Goal: Obtain resource: Download file/media

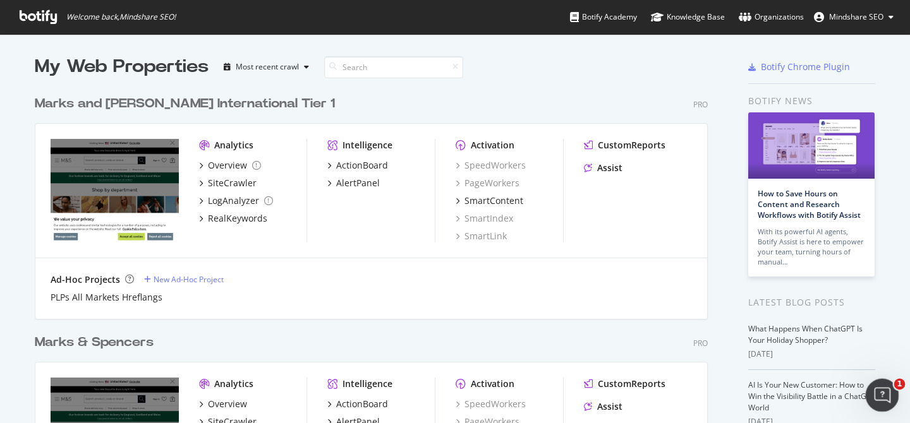
click at [881, 391] on icon "Open Intercom Messenger" at bounding box center [880, 394] width 9 height 10
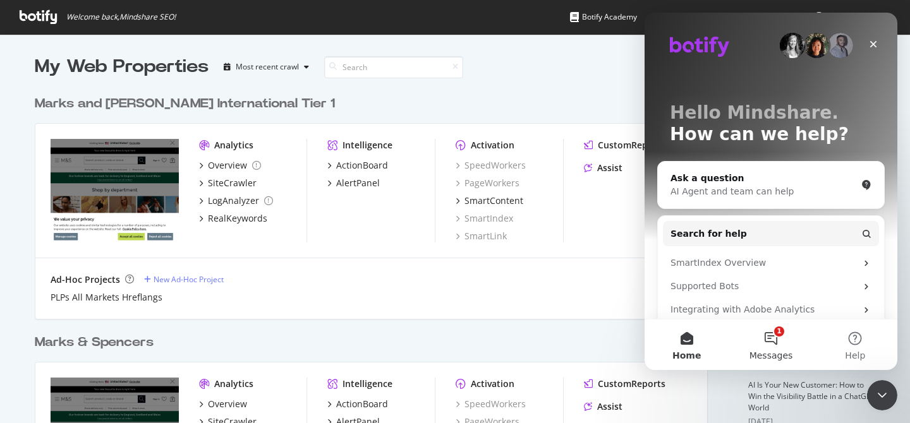
click at [772, 336] on button "1 Messages" at bounding box center [771, 345] width 84 height 51
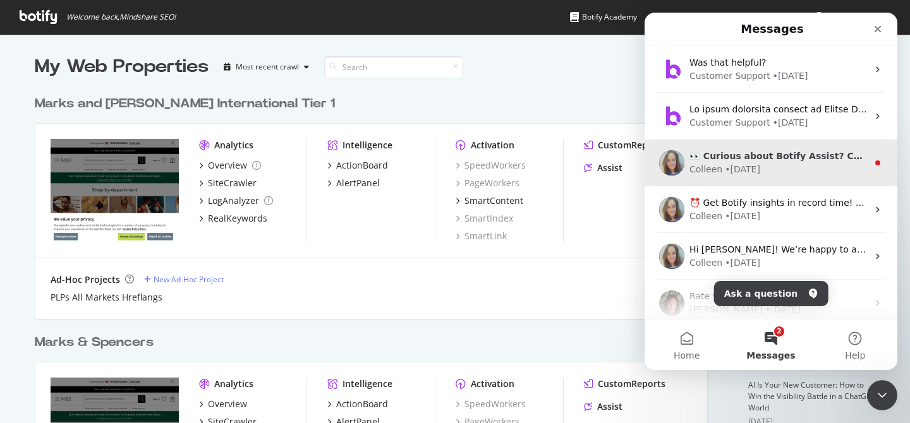
click at [789, 165] on div "[PERSON_NAME] • [DATE]" at bounding box center [778, 169] width 178 height 13
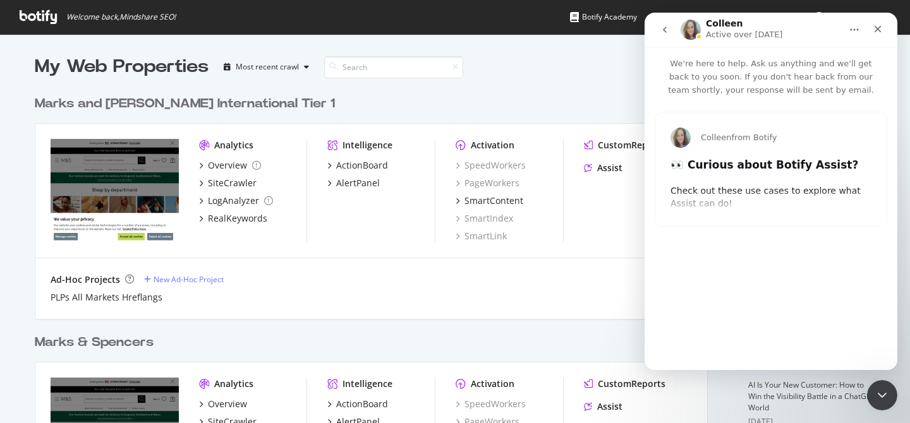
type input "288165"
click at [669, 31] on icon "go back" at bounding box center [665, 30] width 10 height 10
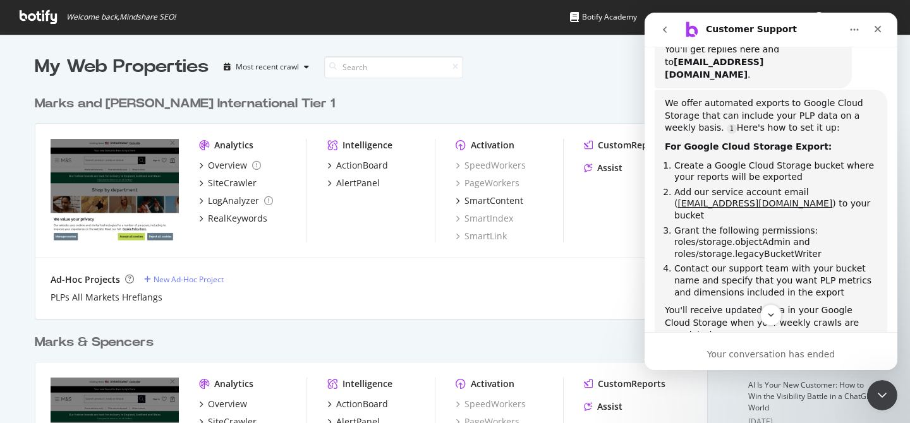
scroll to position [146, 0]
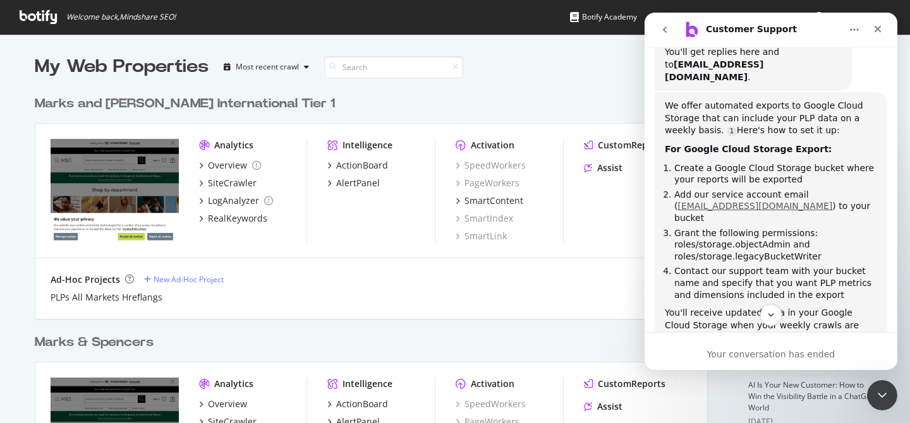
drag, startPoint x: 767, startPoint y: 205, endPoint x: 804, endPoint y: 180, distance: 44.5
click at [804, 189] on li "Add our service account email ( [EMAIL_ADDRESS][DOMAIN_NAME] ) to your bucket" at bounding box center [775, 206] width 203 height 35
copy link "[EMAIL_ADDRESS][DOMAIN_NAME]"
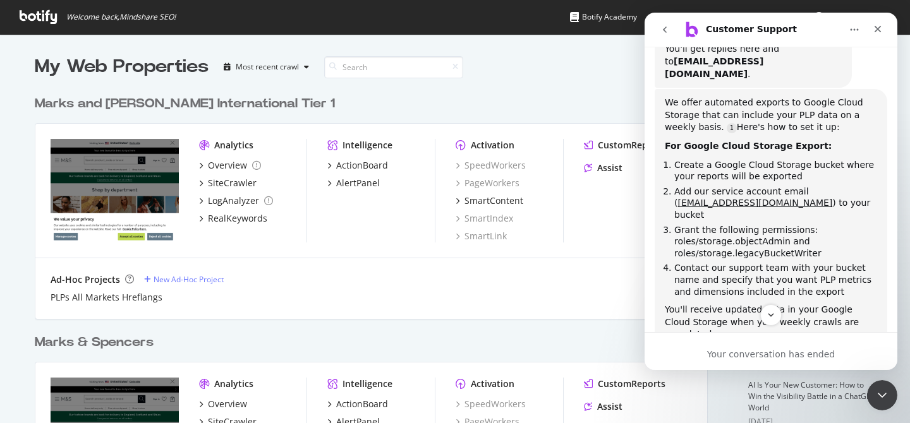
scroll to position [168, 0]
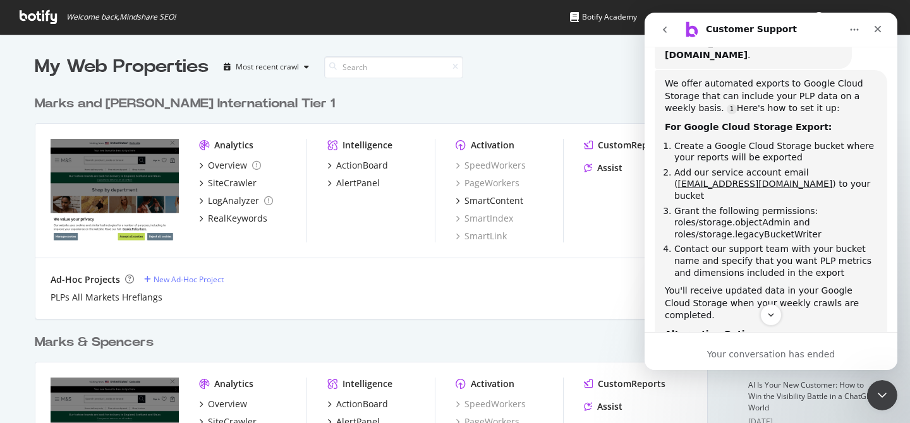
click at [667, 26] on icon "go back" at bounding box center [665, 30] width 10 height 10
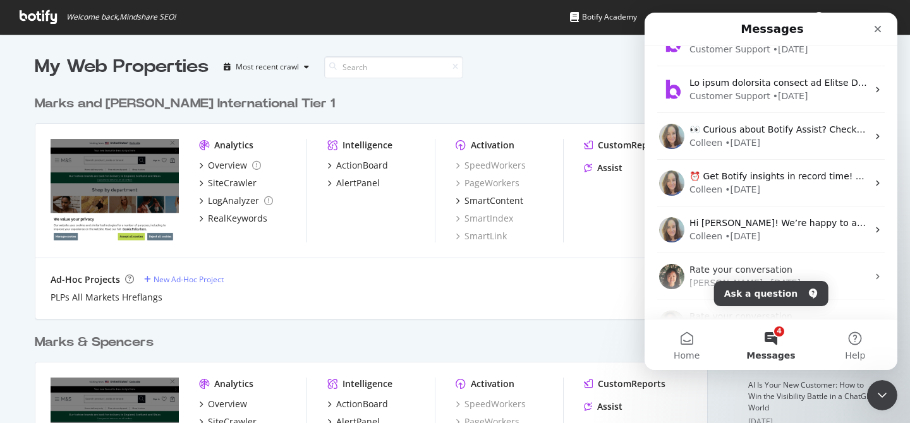
scroll to position [0, 0]
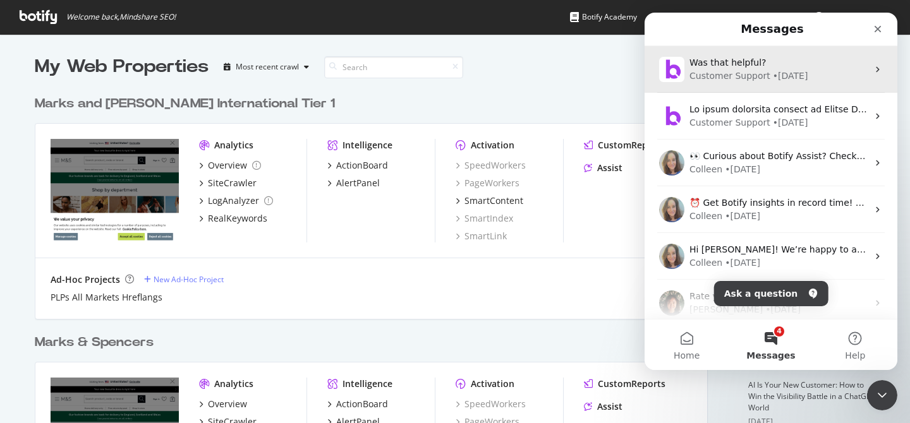
click at [731, 80] on div "Customer Support" at bounding box center [729, 76] width 81 height 13
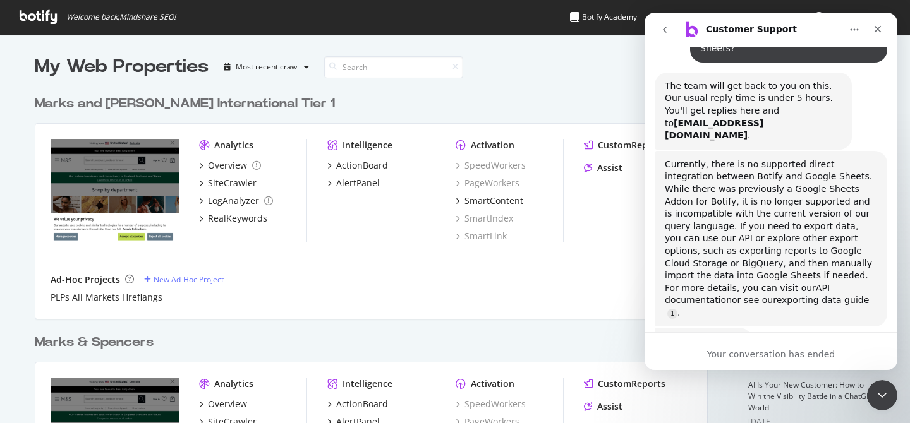
scroll to position [126, 0]
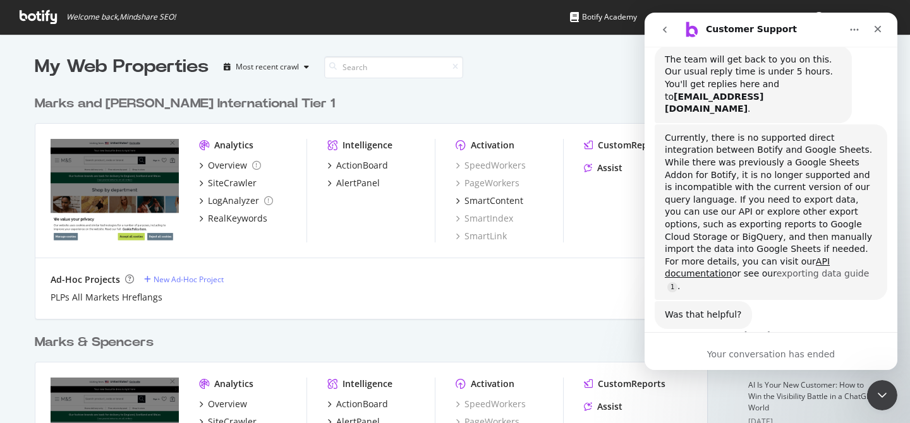
click at [777, 269] on link "exporting data guide" at bounding box center [823, 274] width 93 height 10
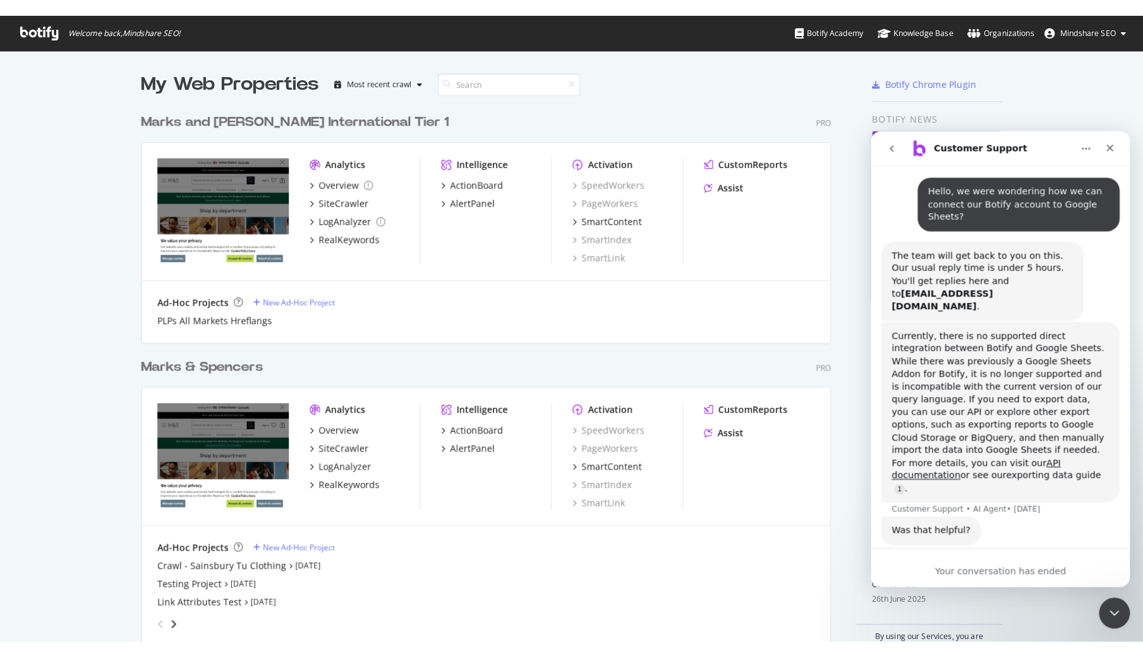
scroll to position [658, 1143]
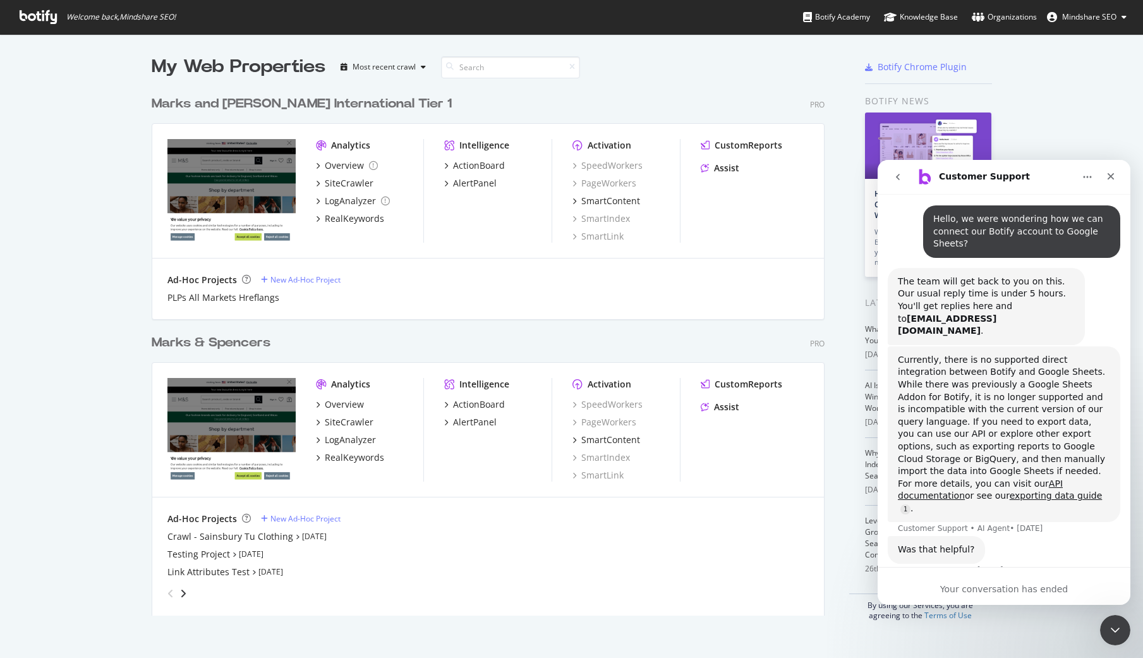
click at [909, 15] on span "Mindshare SEO" at bounding box center [1089, 16] width 54 height 11
click at [909, 185] on div "Close" at bounding box center [1111, 176] width 23 height 23
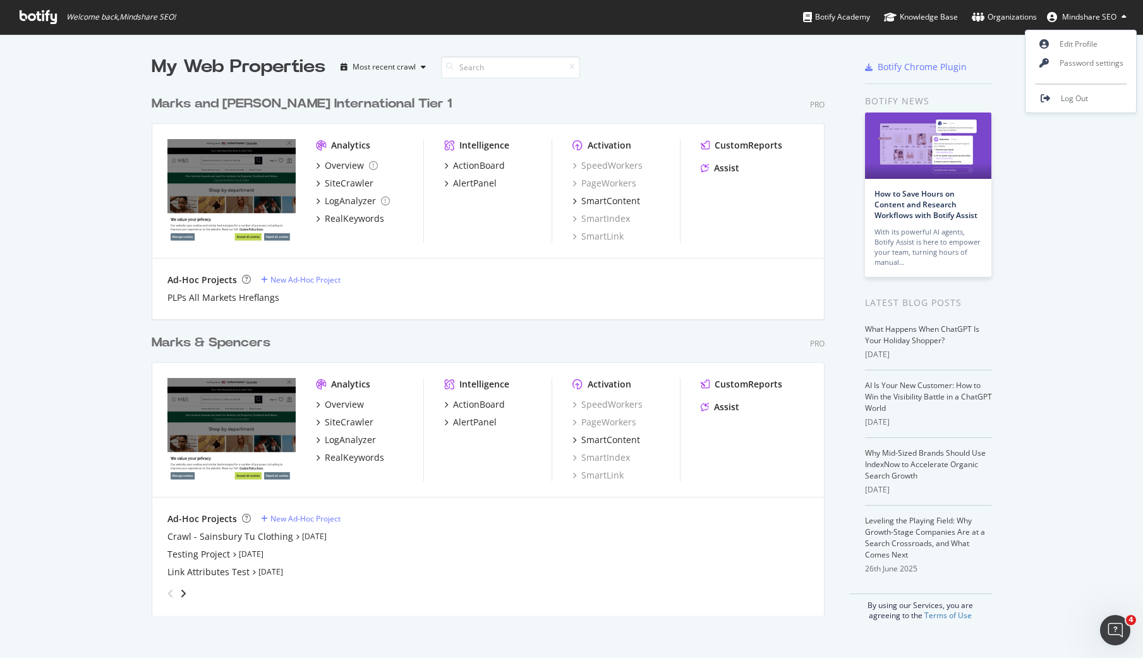
scroll to position [0, 0]
click at [909, 185] on div "My Web Properties Most recent crawl Marks and [PERSON_NAME] International Tier …" at bounding box center [571, 337] width 1143 height 607
click at [909, 25] on button "Mindshare SEO" at bounding box center [1087, 17] width 100 height 20
click at [225, 341] on div "Marks & Spencers" at bounding box center [211, 343] width 119 height 18
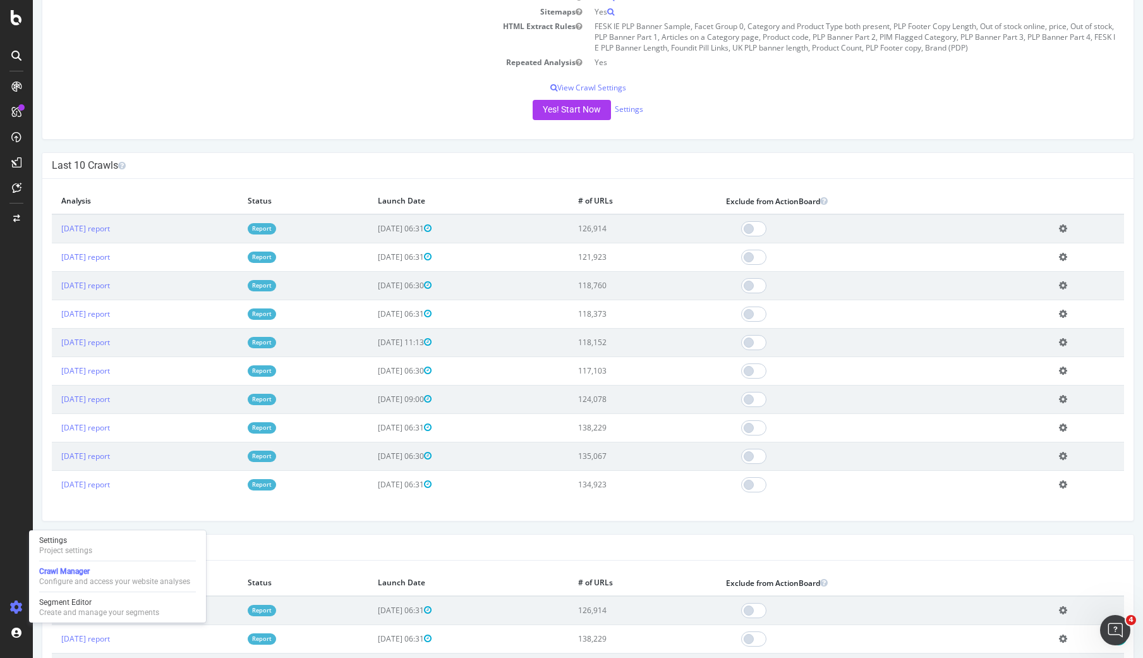
scroll to position [272, 0]
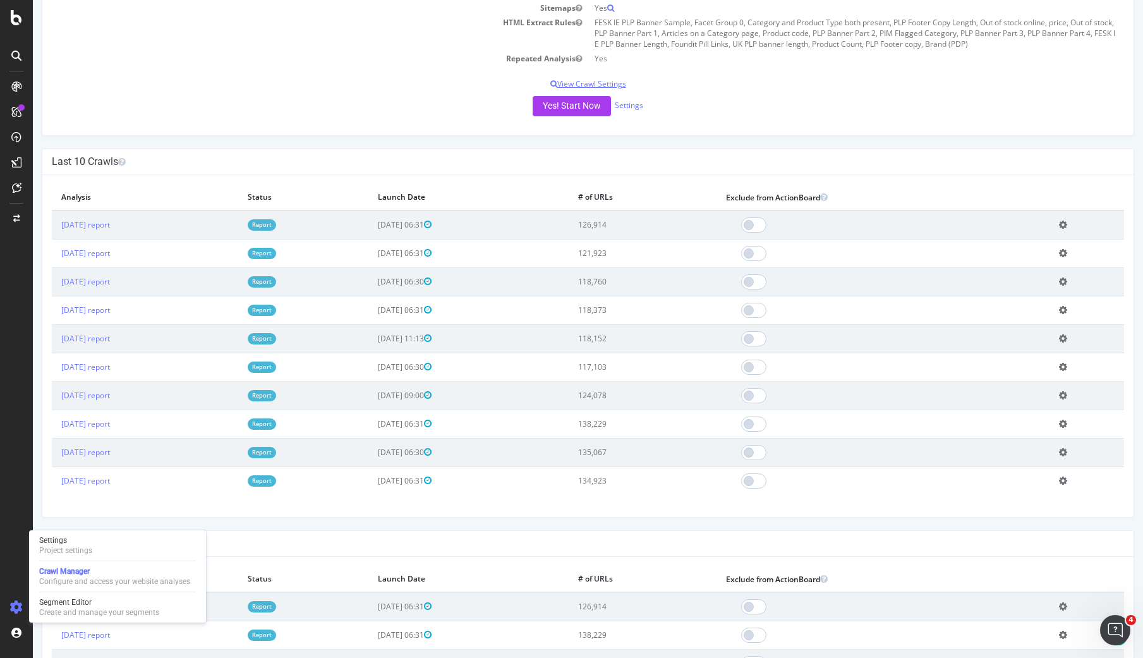
click at [309, 79] on p "View Crawl Settings" at bounding box center [588, 83] width 1072 height 11
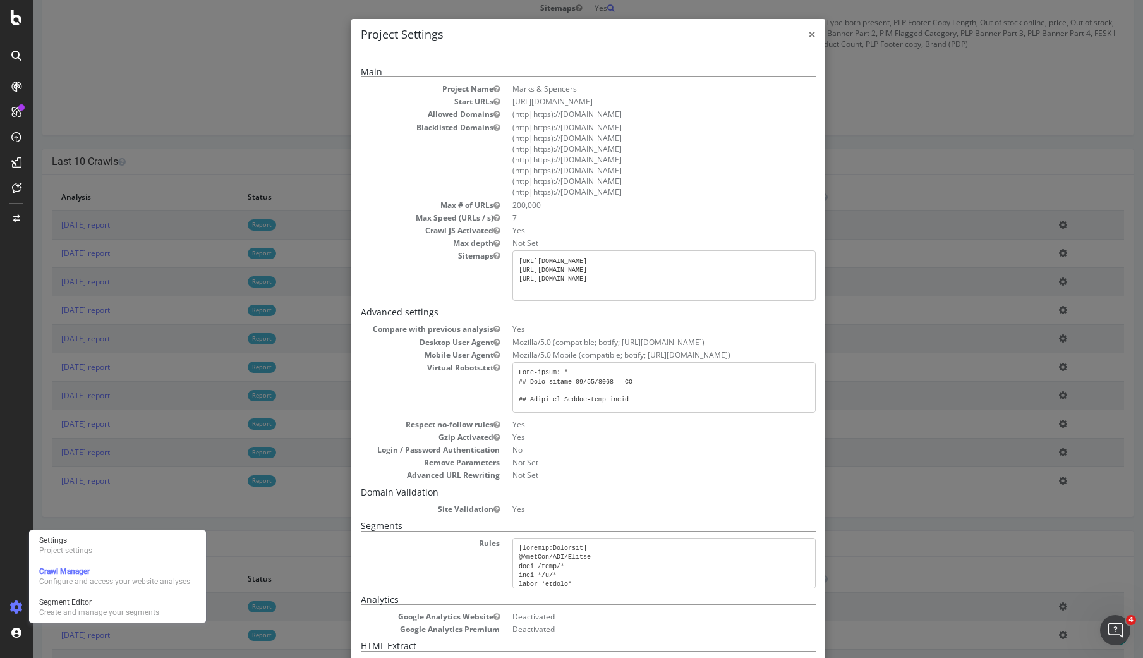
click at [809, 33] on span "×" at bounding box center [812, 34] width 8 height 18
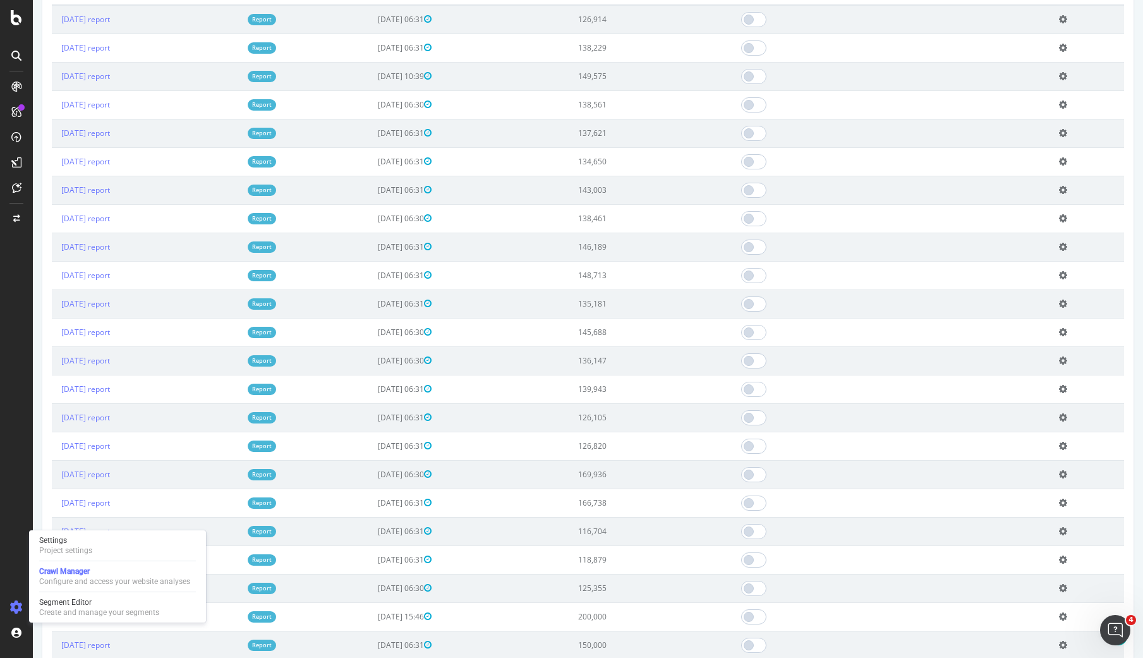
scroll to position [952, 0]
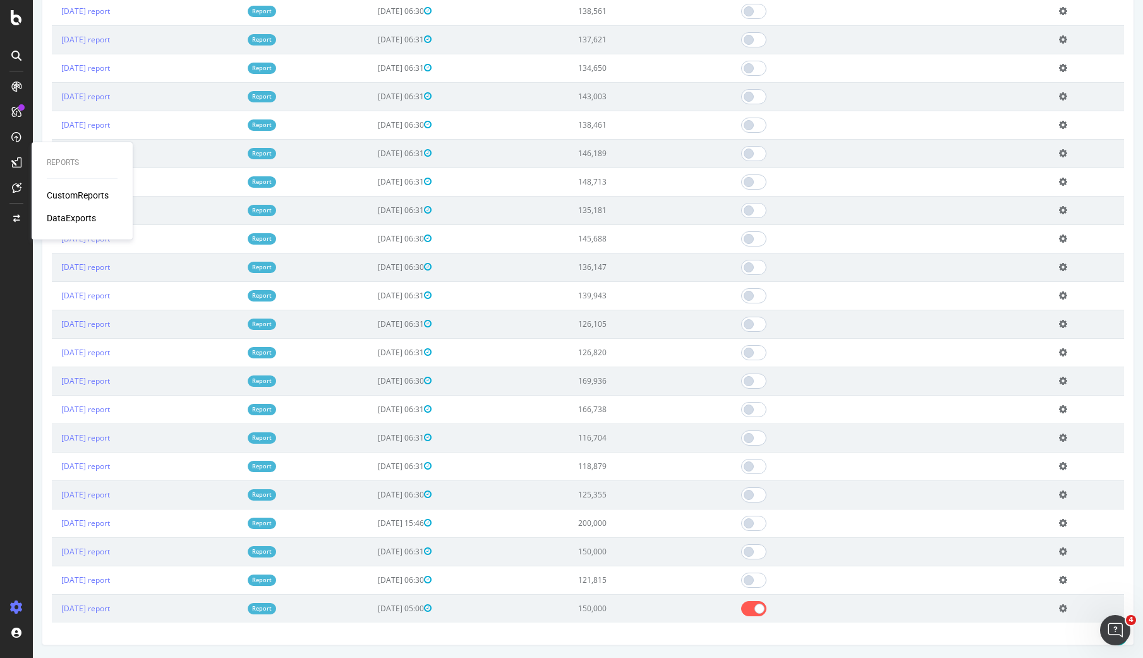
click at [73, 217] on div "DataExports" at bounding box center [71, 218] width 49 height 13
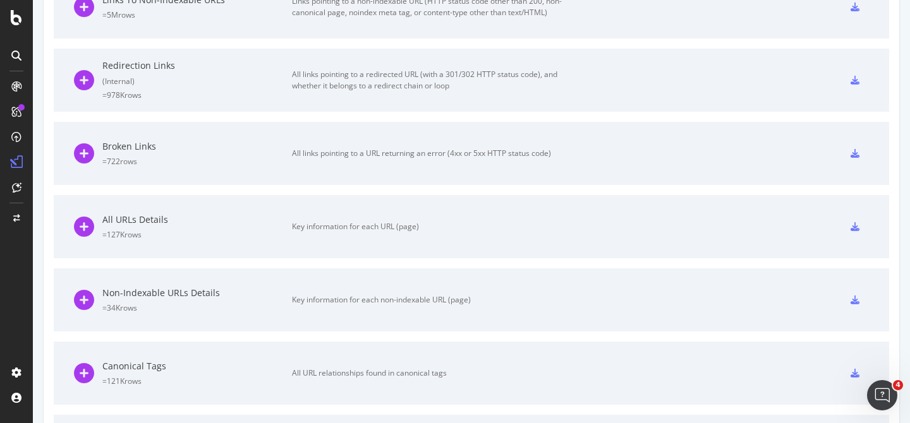
scroll to position [180, 0]
